Goal: Find contact information: Find contact information

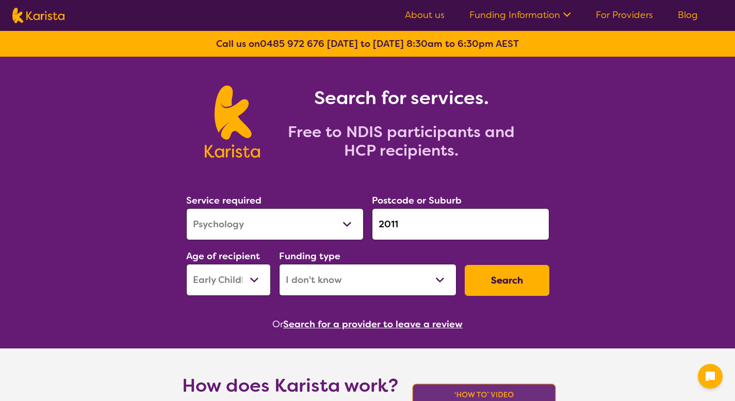
select select "Psychology"
select select "EC"
select select "i-don-t-know"
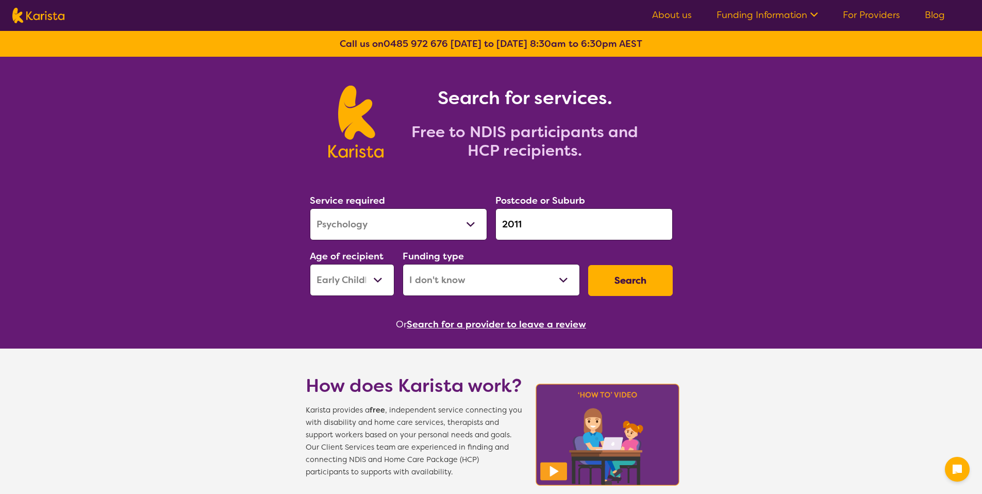
select select "Psychology"
select select "EC"
select select "i-don-t-know"
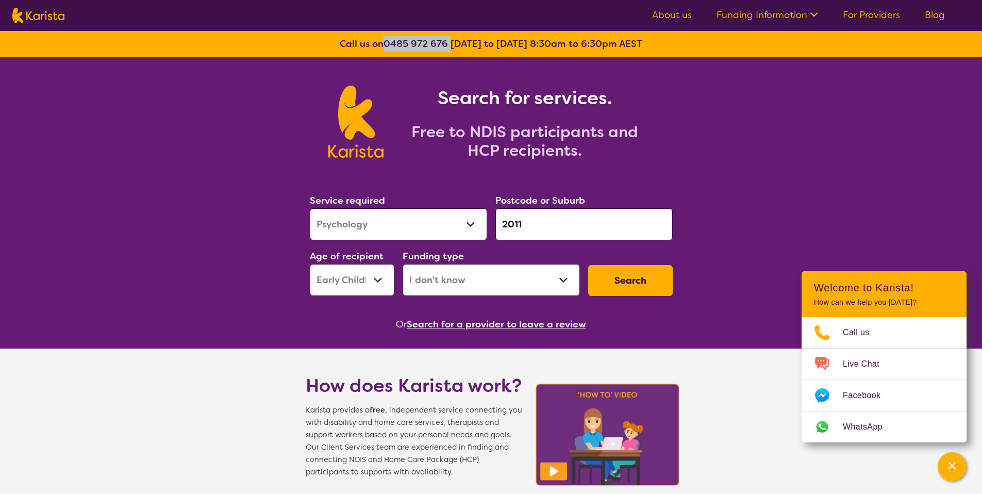
drag, startPoint x: 450, startPoint y: 43, endPoint x: 387, endPoint y: 39, distance: 63.5
click at [387, 39] on b "Call us on 0485 972 676 Monday to Friday 8:30am to 6:30pm AEST" at bounding box center [491, 44] width 303 height 12
copy b "0485 972 676"
